Goal: Check status: Check status

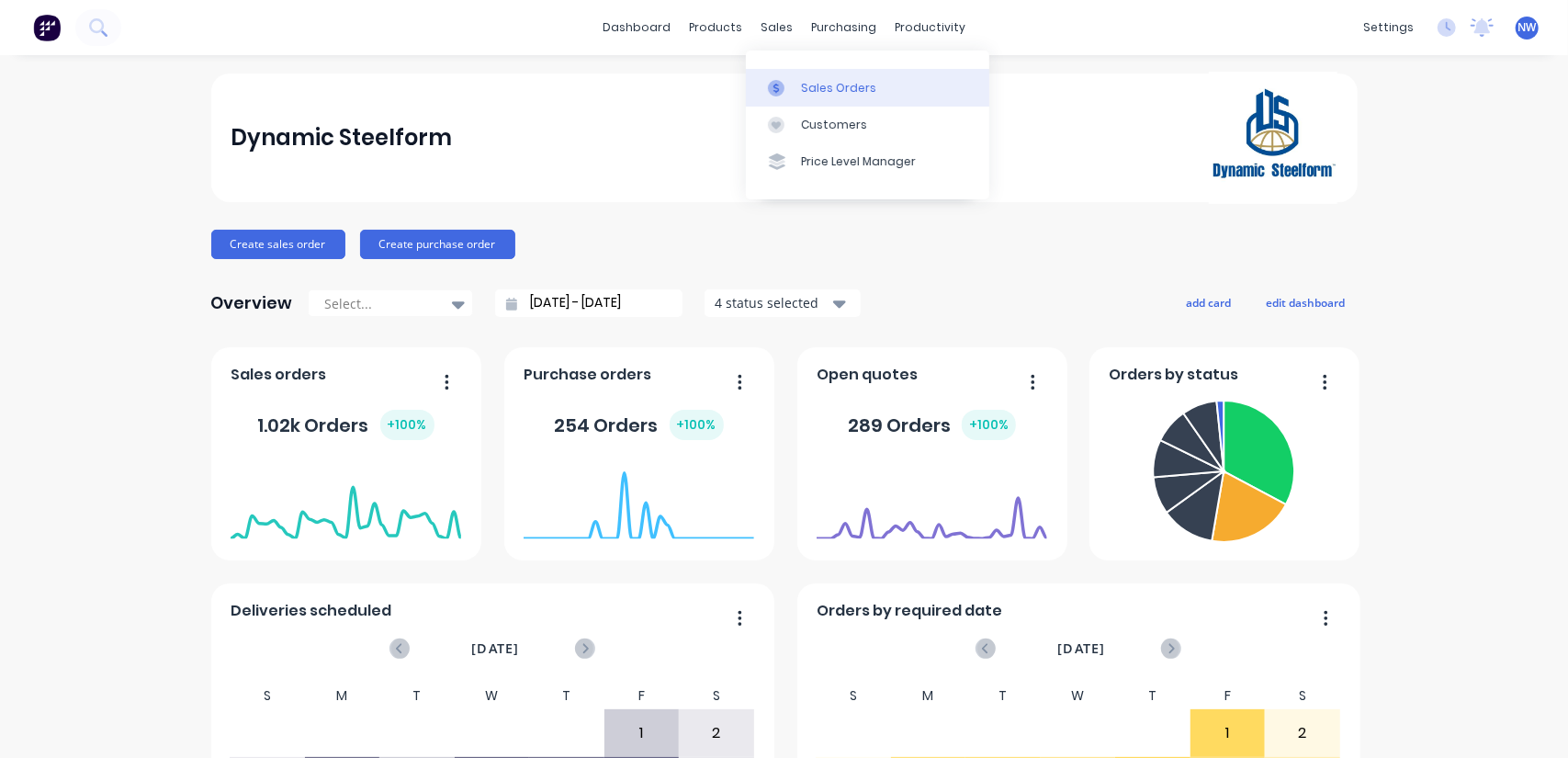
click at [835, 89] on div "Sales Orders" at bounding box center [838, 89] width 76 height 17
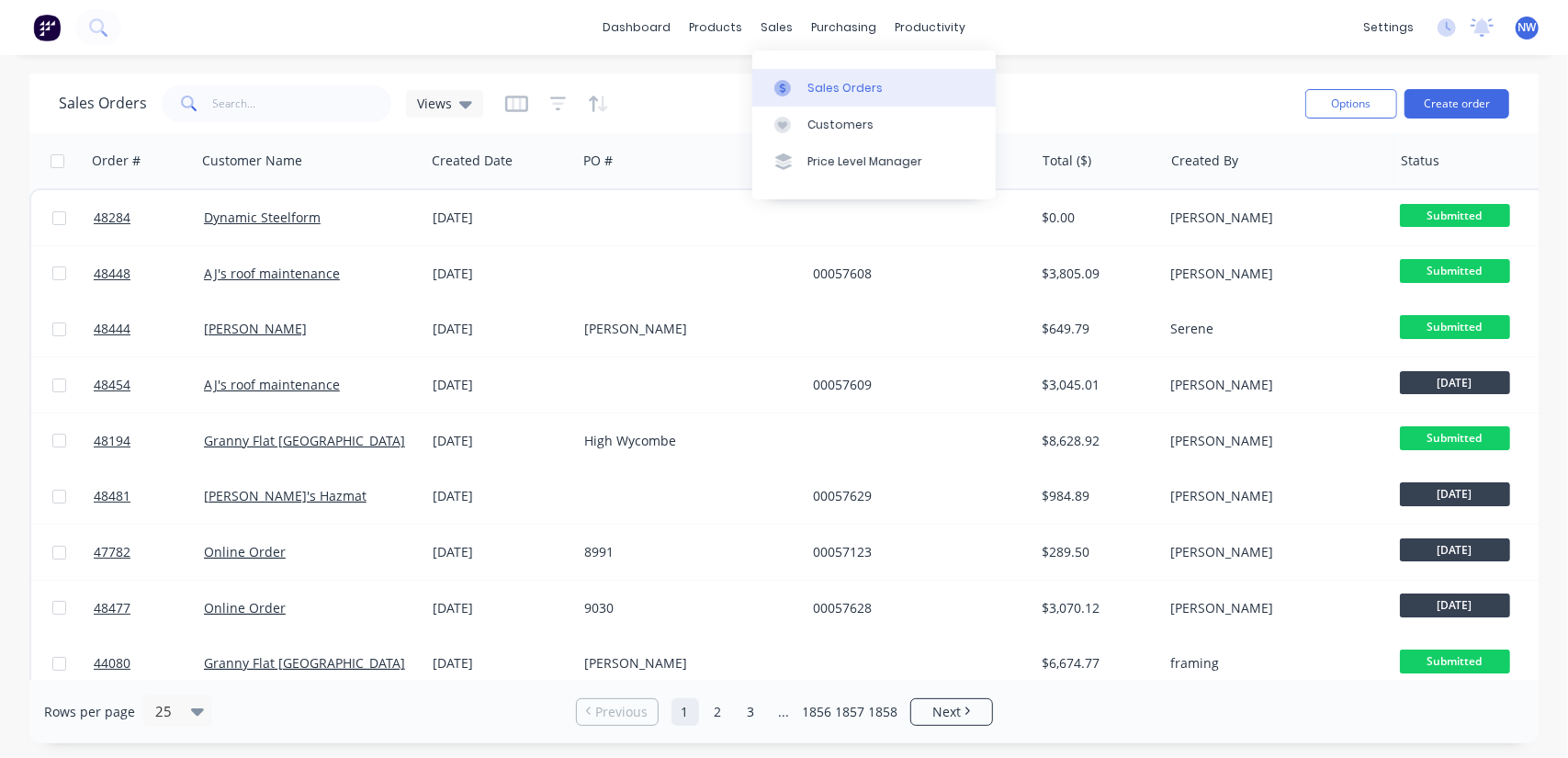
click at [821, 73] on link "Sales Orders" at bounding box center [874, 87] width 244 height 37
click at [320, 94] on input "text" at bounding box center [303, 103] width 179 height 37
paste input "48323"
type input "48323"
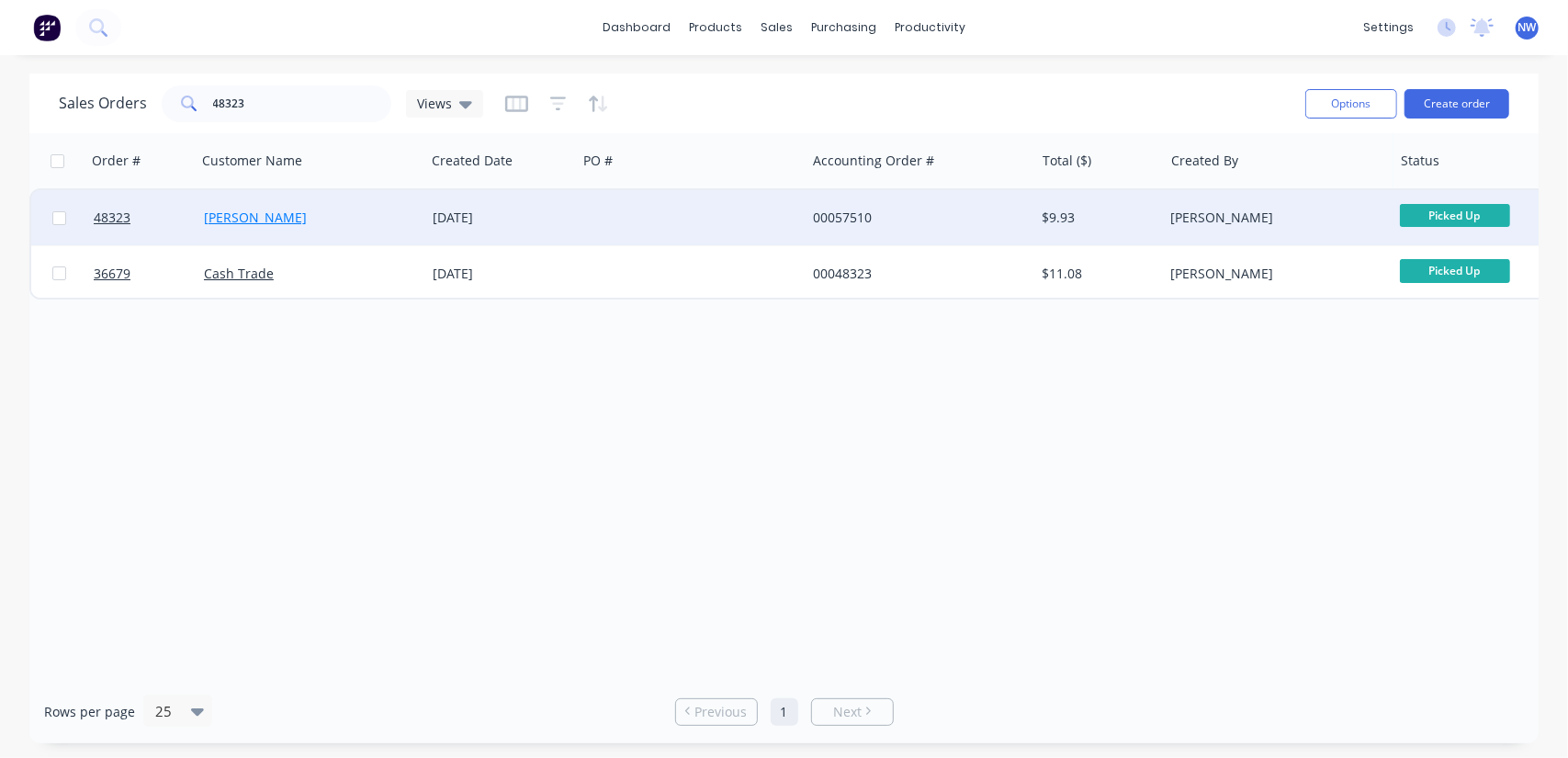
click at [244, 221] on link "[PERSON_NAME]" at bounding box center [255, 217] width 103 height 17
click at [110, 218] on span "48323" at bounding box center [111, 217] width 37 height 18
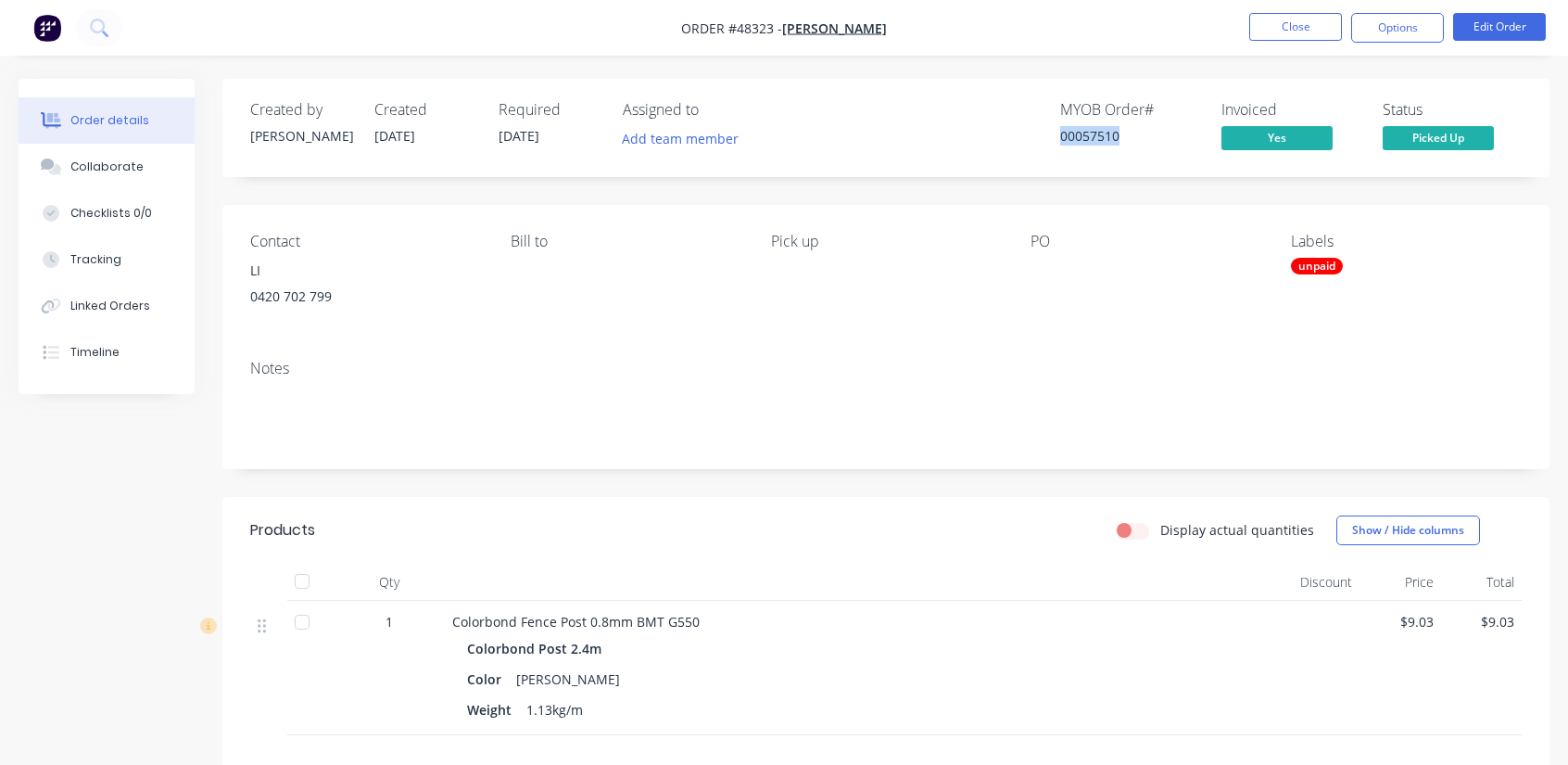
drag, startPoint x: 1111, startPoint y: 127, endPoint x: 1062, endPoint y: 127, distance: 49.0
click at [1062, 127] on div "00057510" at bounding box center [1130, 135] width 139 height 19
copy div "00057510"
click at [919, 121] on div "MYOB Order # 00057510 Invoiced Yes Status Picked Up" at bounding box center [1164, 128] width 714 height 53
